Goal: Task Accomplishment & Management: Manage account settings

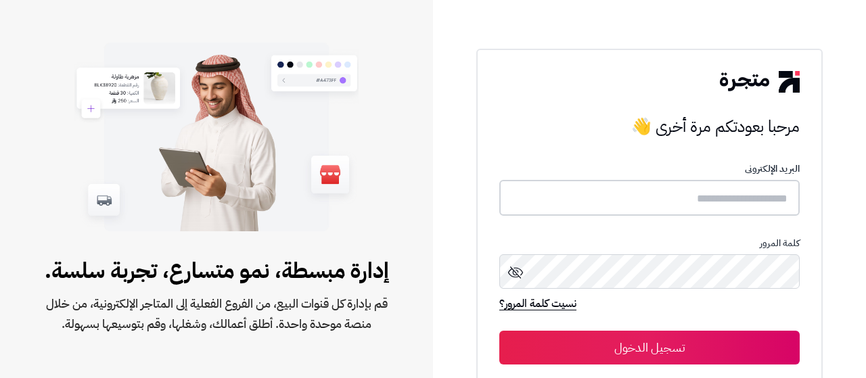
type input "**********"
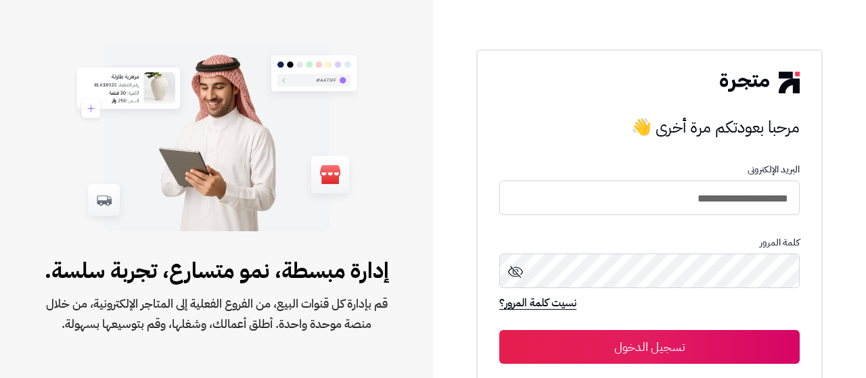
click at [714, 339] on button "تسجيل الدخول" at bounding box center [649, 347] width 300 height 34
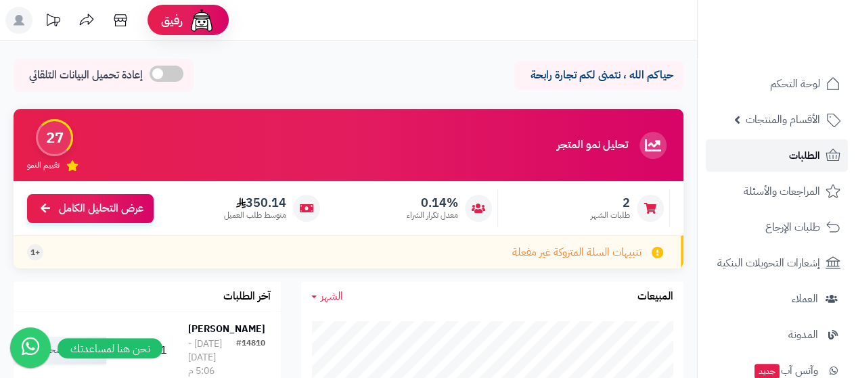
click at [809, 166] on link "الطلبات" at bounding box center [777, 155] width 142 height 32
